Goal: Task Accomplishment & Management: Manage account settings

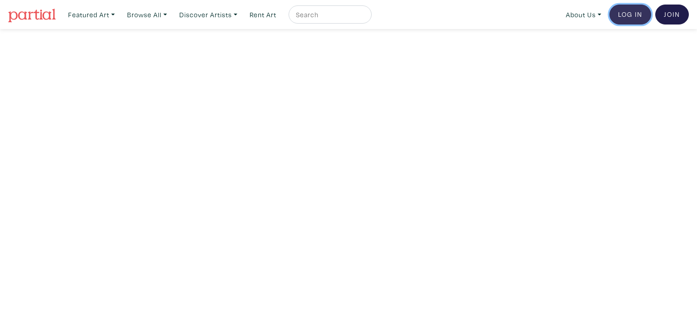
click at [637, 15] on link "Log In" at bounding box center [630, 15] width 42 height 20
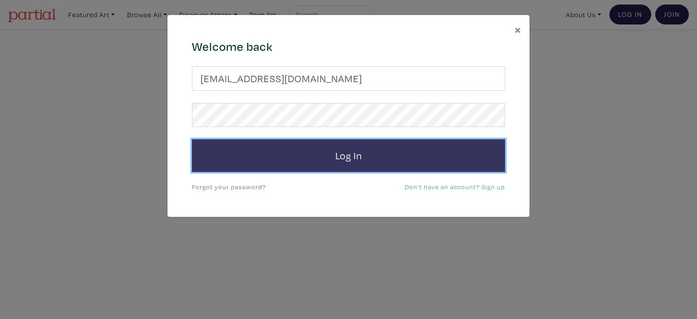
click at [395, 160] on button "Log In" at bounding box center [348, 155] width 313 height 33
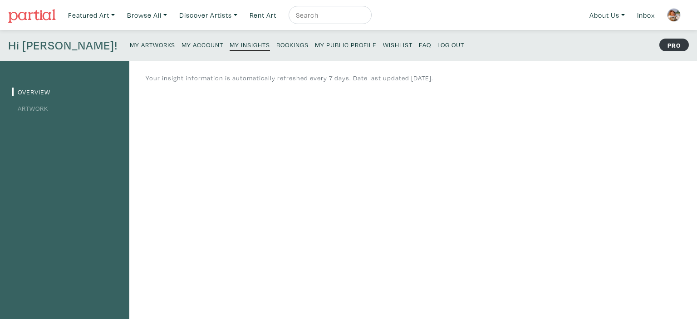
click at [130, 43] on small "My Artworks" at bounding box center [152, 44] width 45 height 9
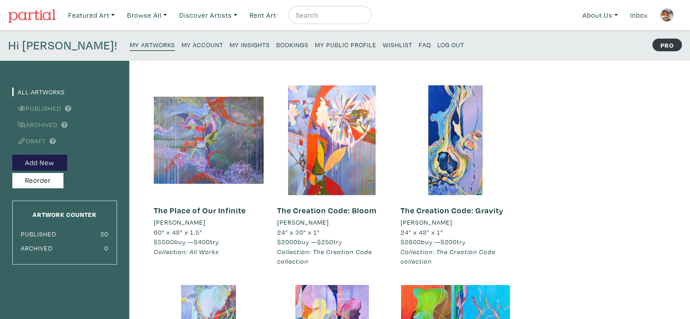
click at [437, 41] on small "Log Out" at bounding box center [450, 44] width 27 height 9
